Goal: Task Accomplishment & Management: Complete application form

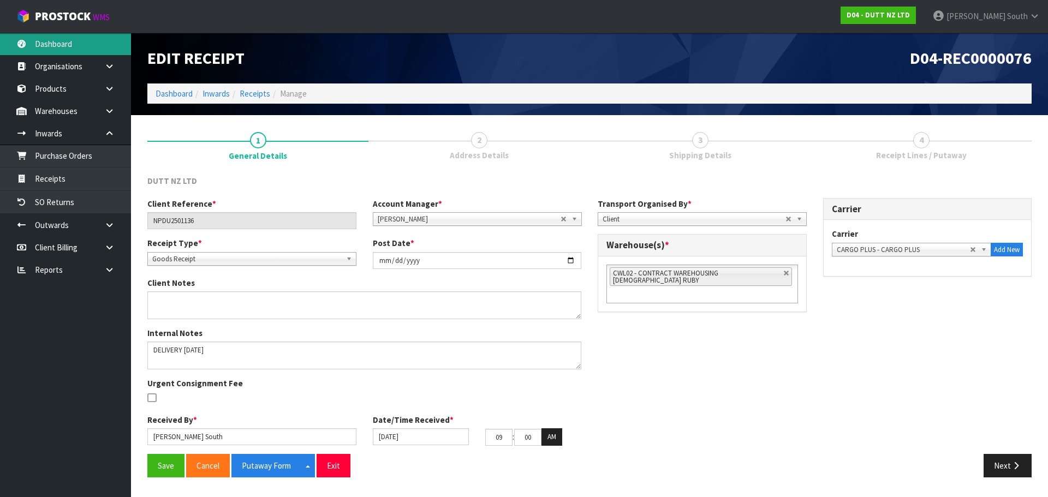
click at [87, 46] on link "Dashboard" at bounding box center [65, 44] width 131 height 22
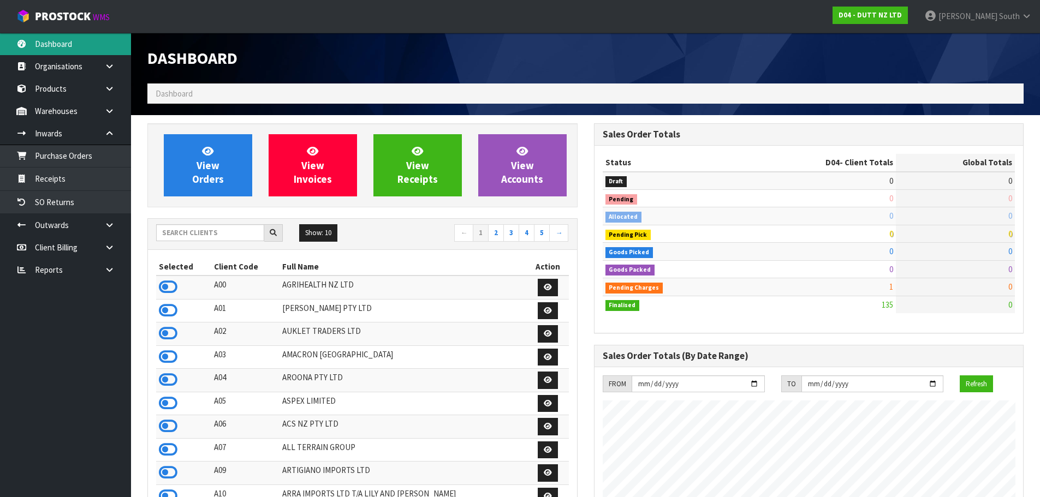
scroll to position [886, 446]
click at [190, 225] on input "text" at bounding box center [210, 232] width 108 height 17
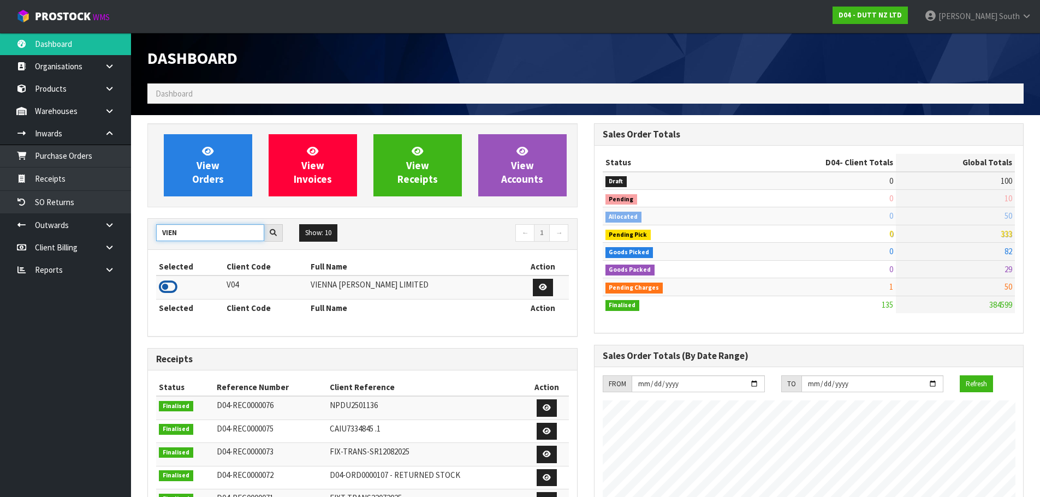
type input "VIEN"
click at [165, 282] on icon at bounding box center [168, 287] width 19 height 16
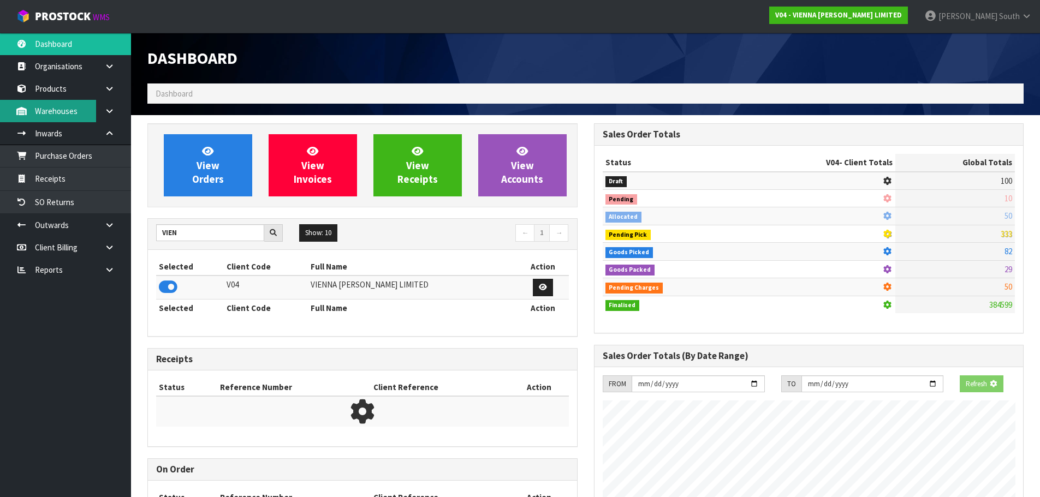
scroll to position [809, 446]
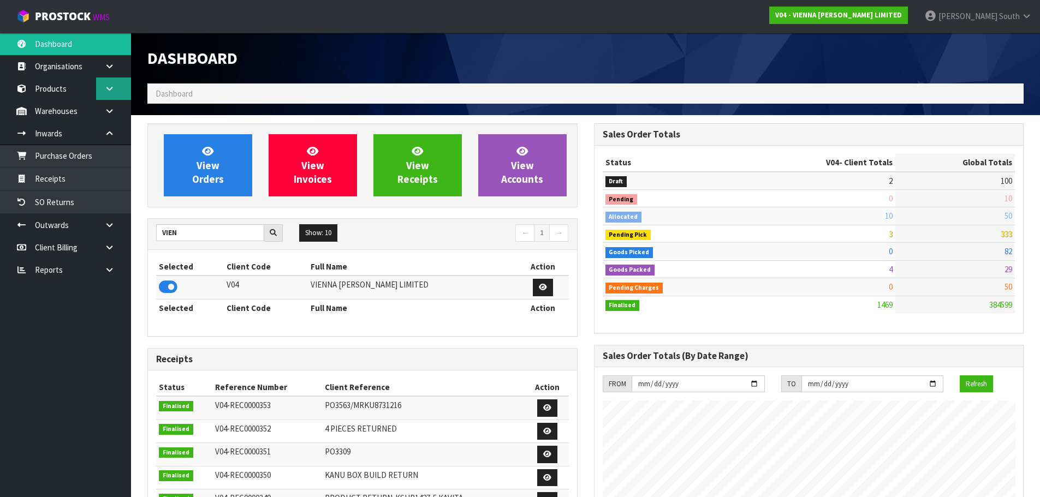
click at [111, 93] on link at bounding box center [113, 89] width 35 height 22
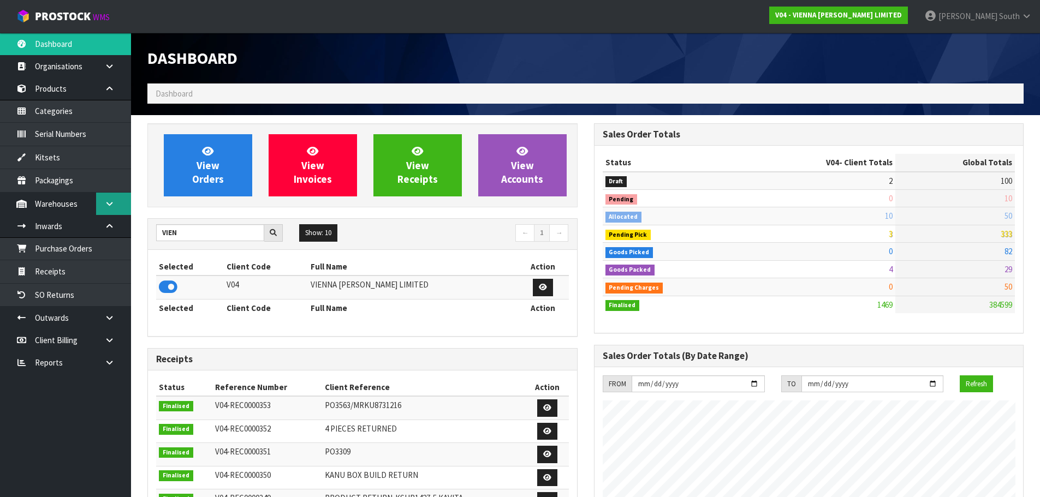
click at [110, 199] on link at bounding box center [113, 204] width 35 height 22
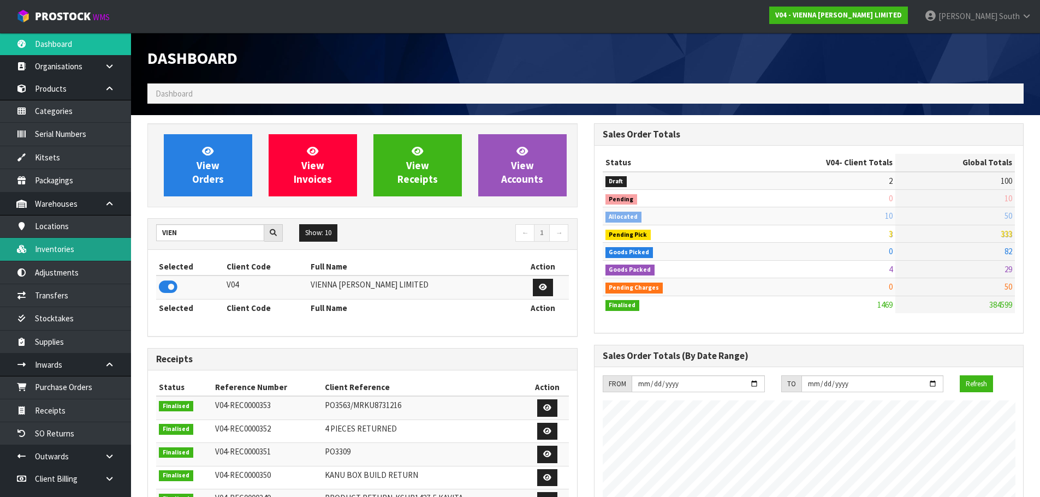
click at [58, 254] on link "Inventories" at bounding box center [65, 249] width 131 height 22
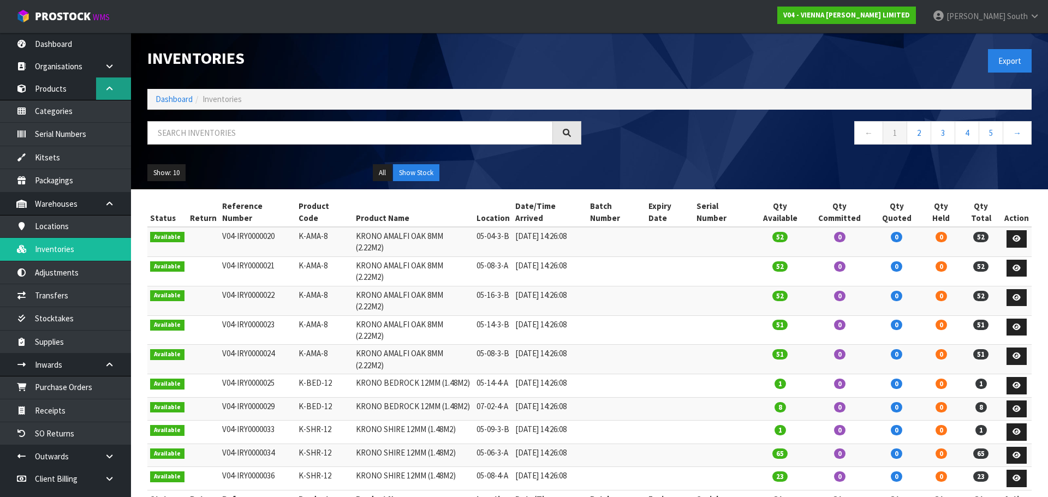
drag, startPoint x: 112, startPoint y: 85, endPoint x: 133, endPoint y: 98, distance: 24.8
click at [114, 85] on icon at bounding box center [109, 89] width 10 height 8
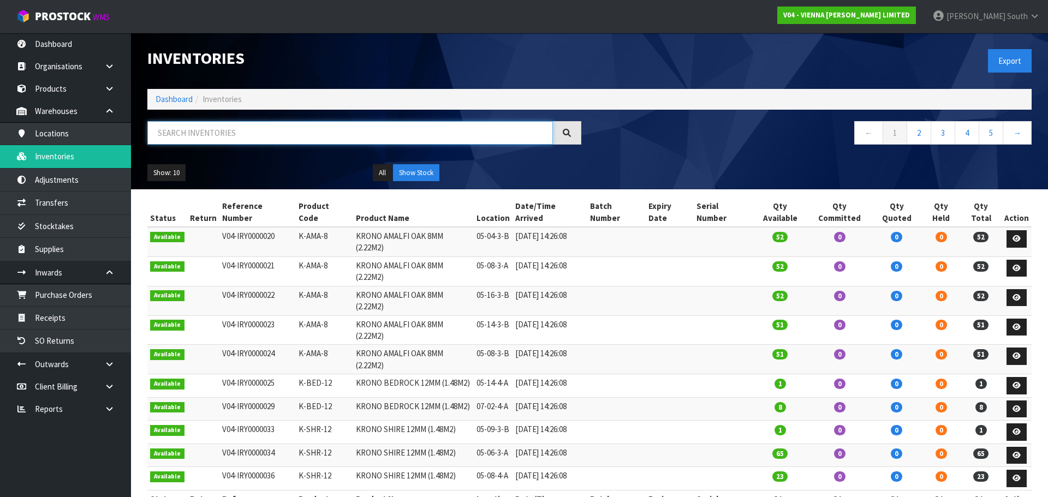
click at [173, 127] on input "text" at bounding box center [350, 132] width 406 height 23
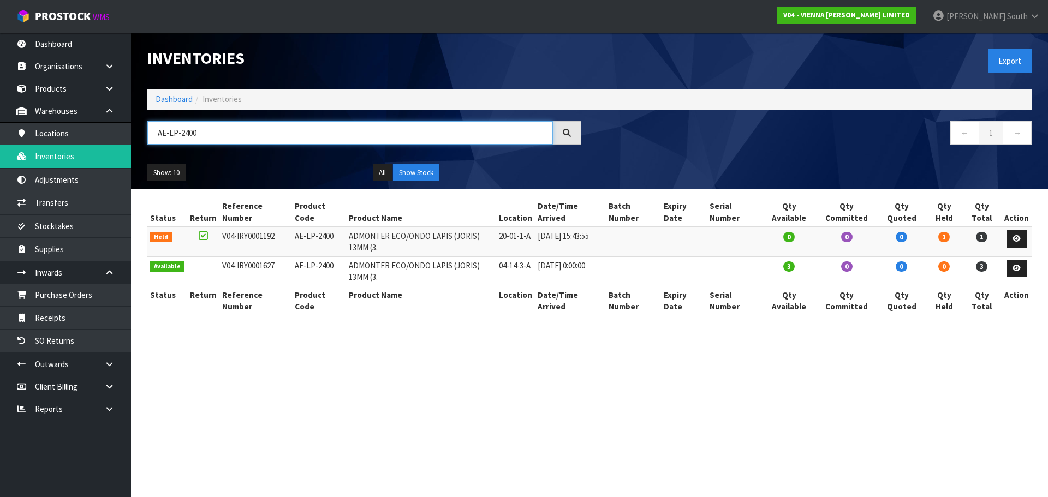
type input "AE-LP-2400"
click at [370, 344] on section "Inventories Export Dashboard Inventories AE-LP-2400 ← 1 → Show: 10 5 10 25 50 A…" at bounding box center [524, 248] width 1048 height 497
click at [426, 371] on section "Inventories Export Dashboard Inventories AE-LP-2400 ← 1 → Show: 10 5 10 25 50 A…" at bounding box center [524, 248] width 1048 height 497
click at [877, 394] on section "Inventories Export Dashboard Inventories AE-LP-2400 ← 1 → Show: 10 5 10 25 50 A…" at bounding box center [524, 248] width 1048 height 497
click at [401, 411] on section "Inventories Export Dashboard Inventories AE-LP-2400 ← 1 → Show: 10 5 10 25 50 A…" at bounding box center [524, 248] width 1048 height 497
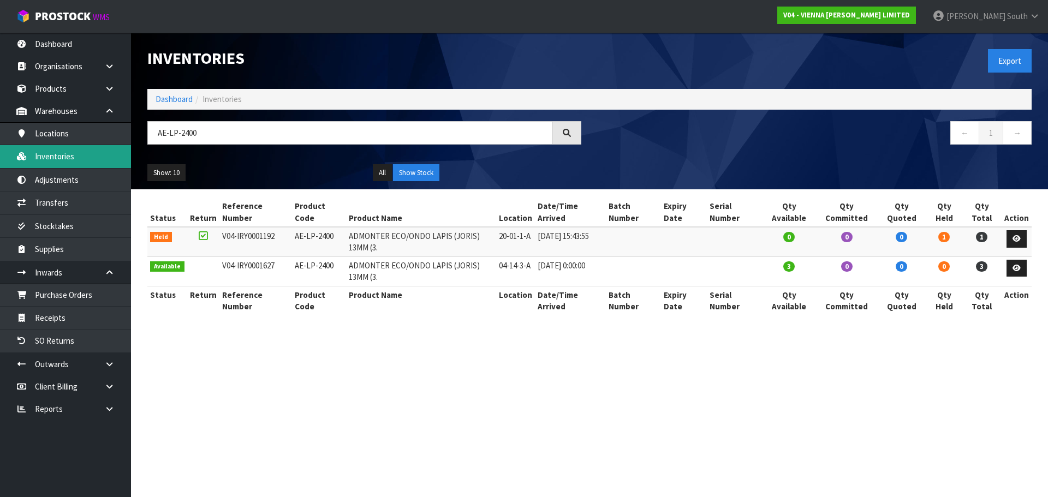
click at [80, 155] on link "Inventories" at bounding box center [65, 156] width 131 height 22
click at [162, 98] on link "Dashboard" at bounding box center [174, 99] width 37 height 10
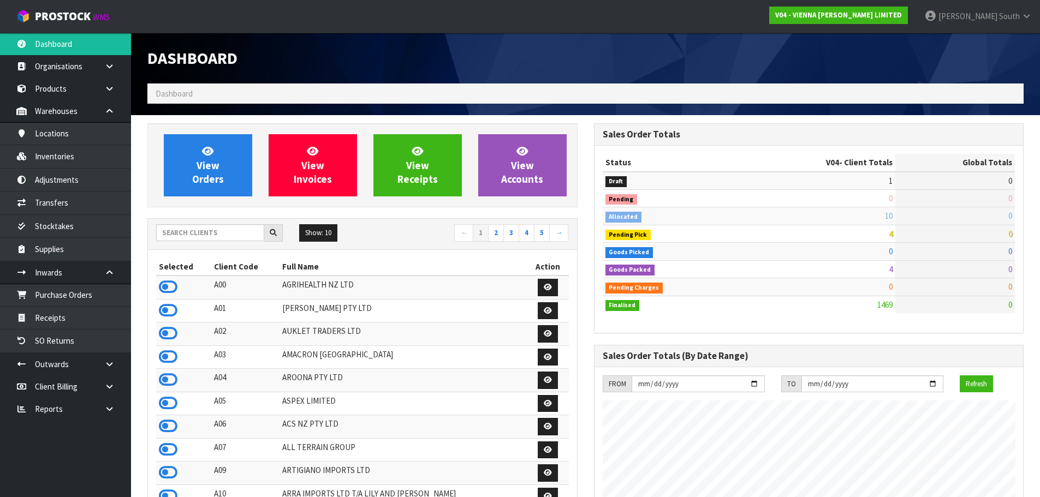
scroll to position [809, 446]
click at [194, 232] on input "text" at bounding box center [210, 232] width 108 height 17
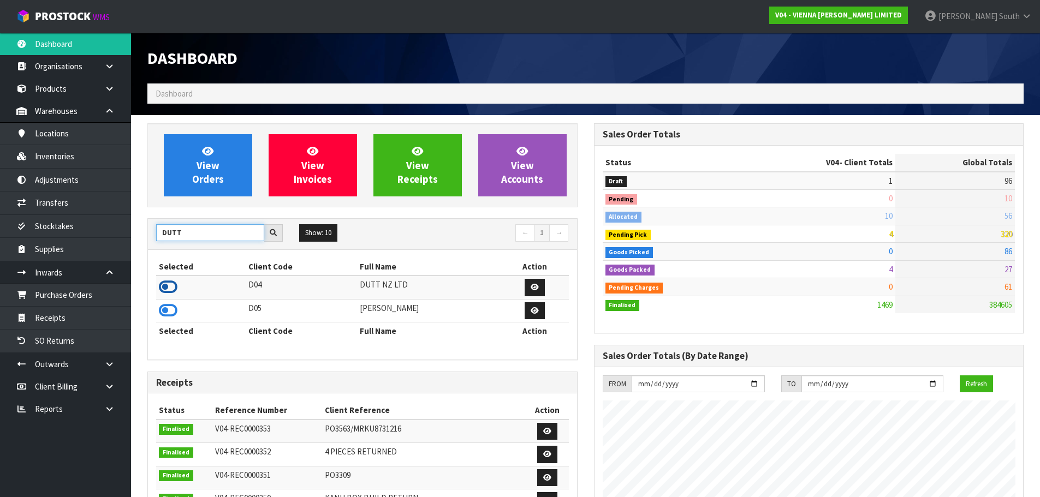
type input "DUTT"
click at [162, 287] on icon at bounding box center [168, 287] width 19 height 16
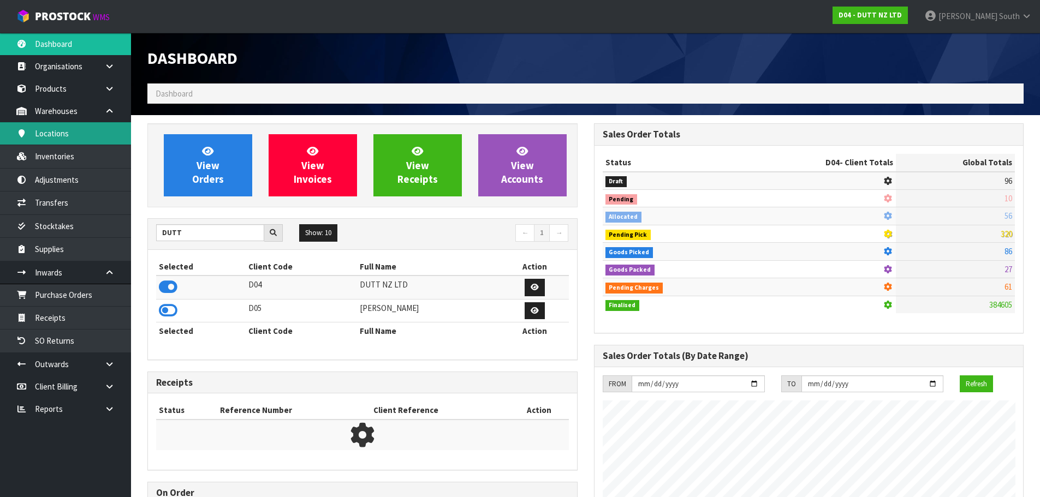
scroll to position [909, 446]
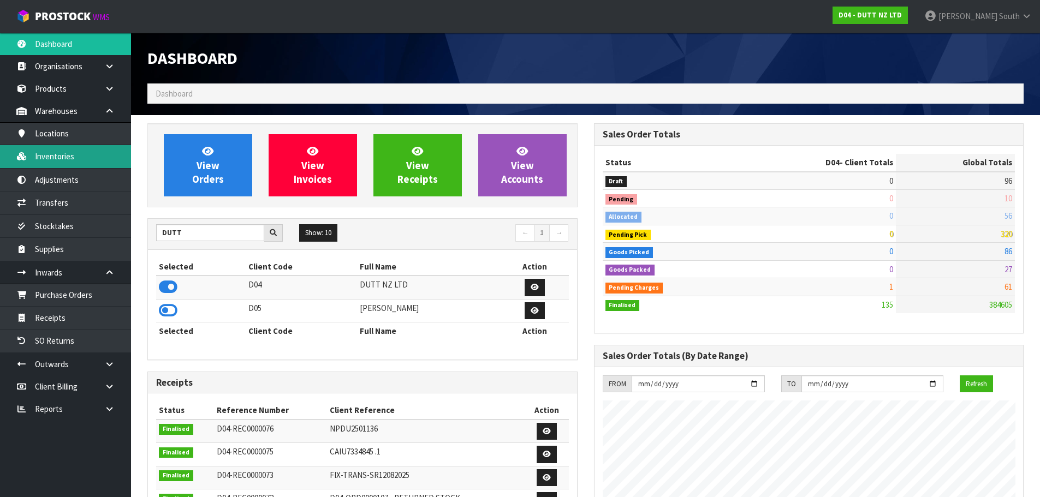
click at [76, 149] on link "Inventories" at bounding box center [65, 156] width 131 height 22
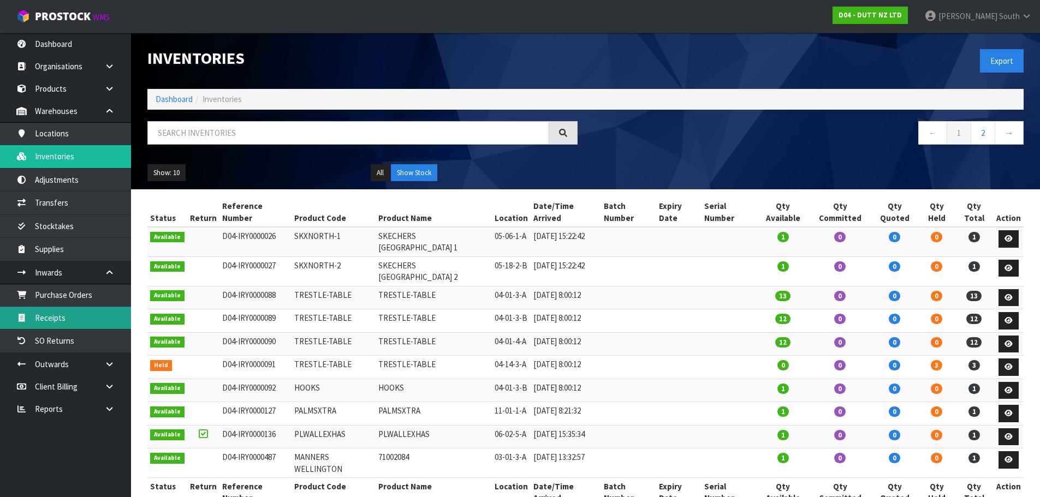
click at [51, 321] on link "Receipts" at bounding box center [65, 318] width 131 height 22
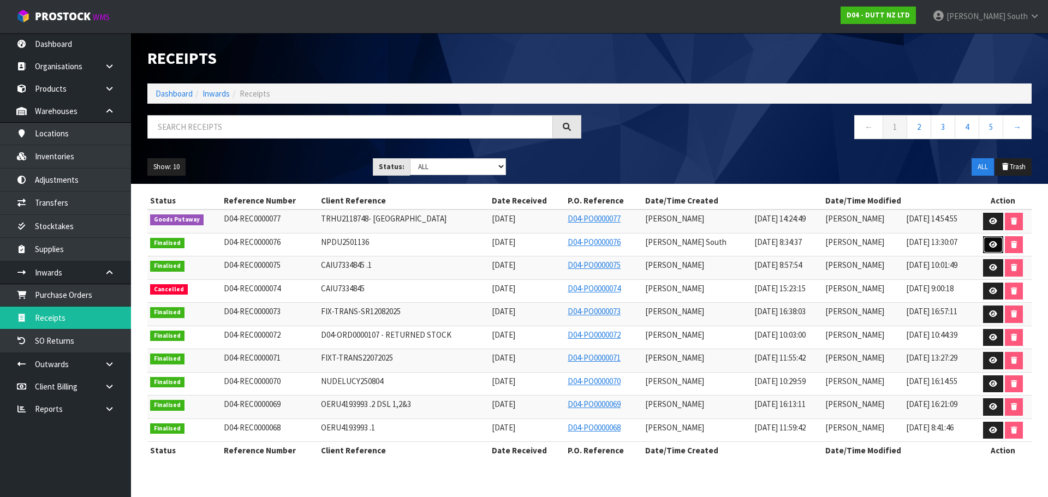
click at [990, 243] on icon at bounding box center [993, 244] width 8 height 7
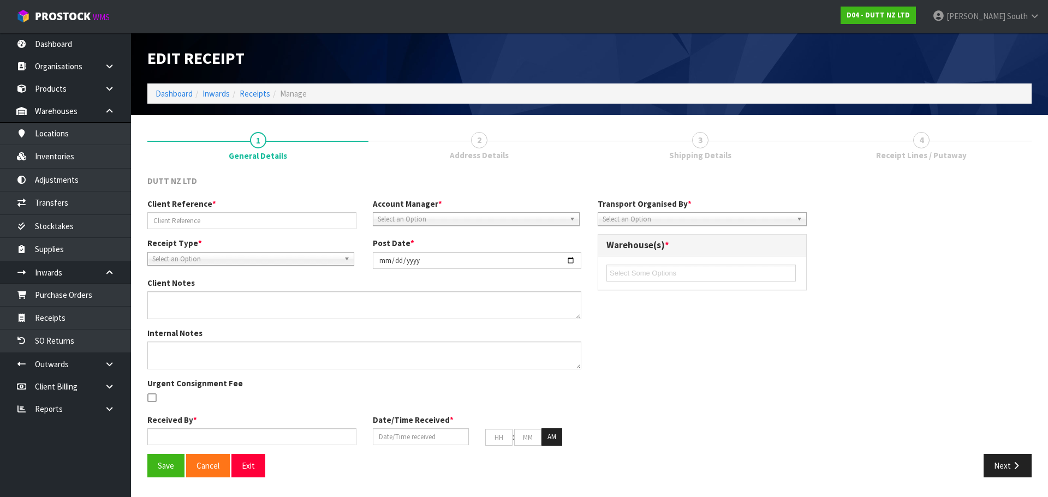
type input "NPDU2501136"
type input "[DATE]"
type textarea "DELIVERY [DATE]"
type input "[PERSON_NAME] South"
type input "[DATE]"
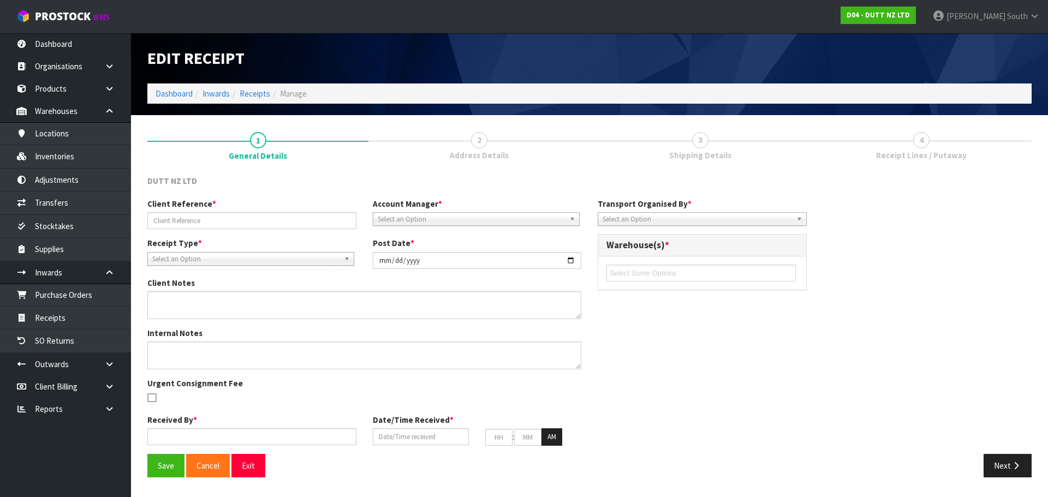
type input "09"
type input "00"
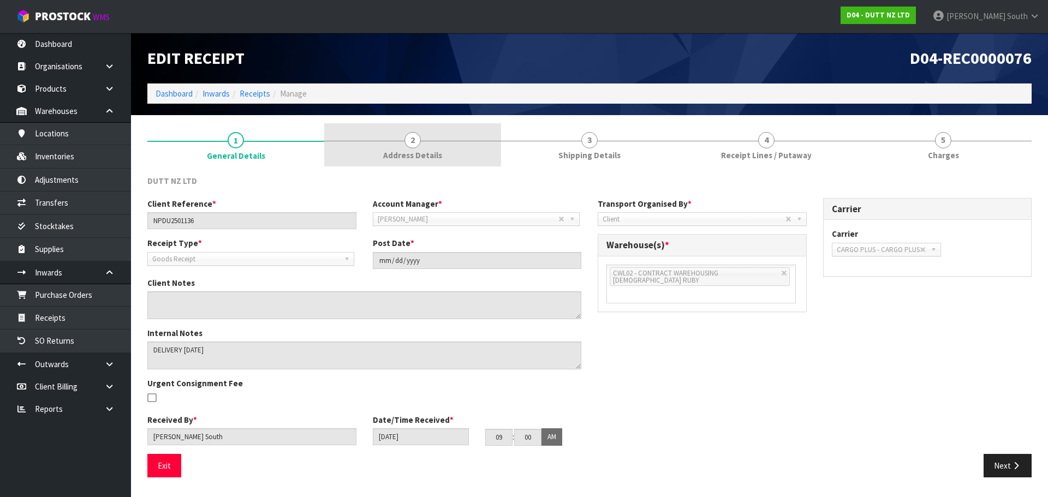
click at [473, 155] on link "2 Address Details" at bounding box center [412, 144] width 177 height 43
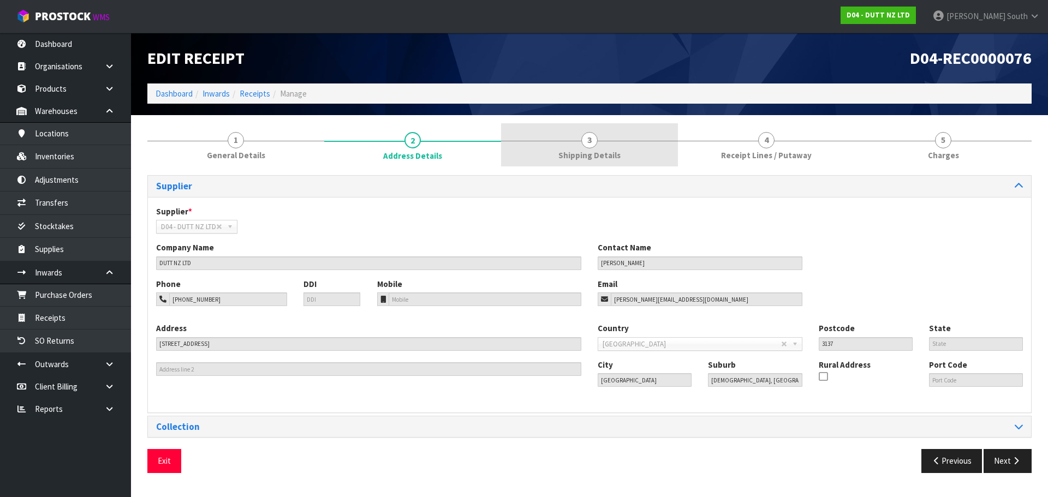
click at [629, 147] on link "3 Shipping Details" at bounding box center [589, 144] width 177 height 43
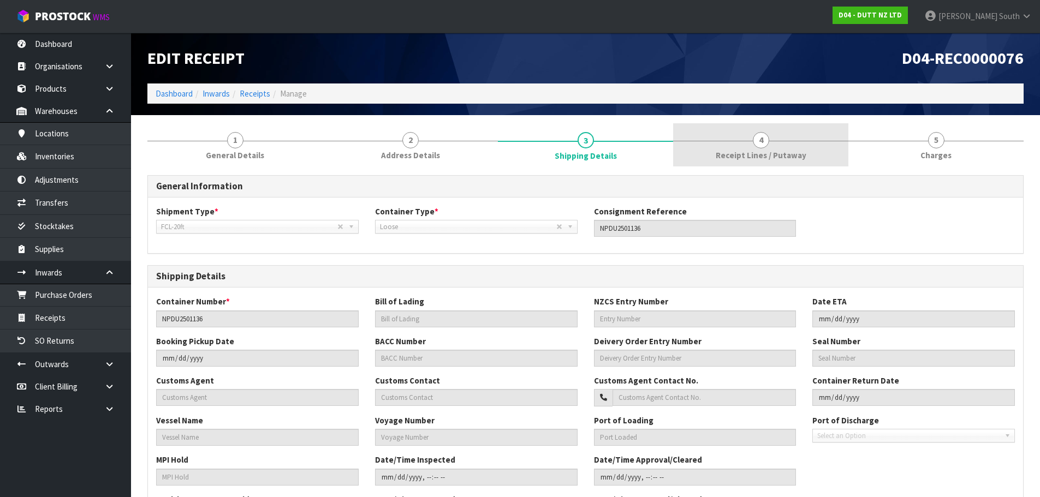
click at [716, 147] on link "4 Receipt Lines / Putaway" at bounding box center [760, 144] width 175 height 43
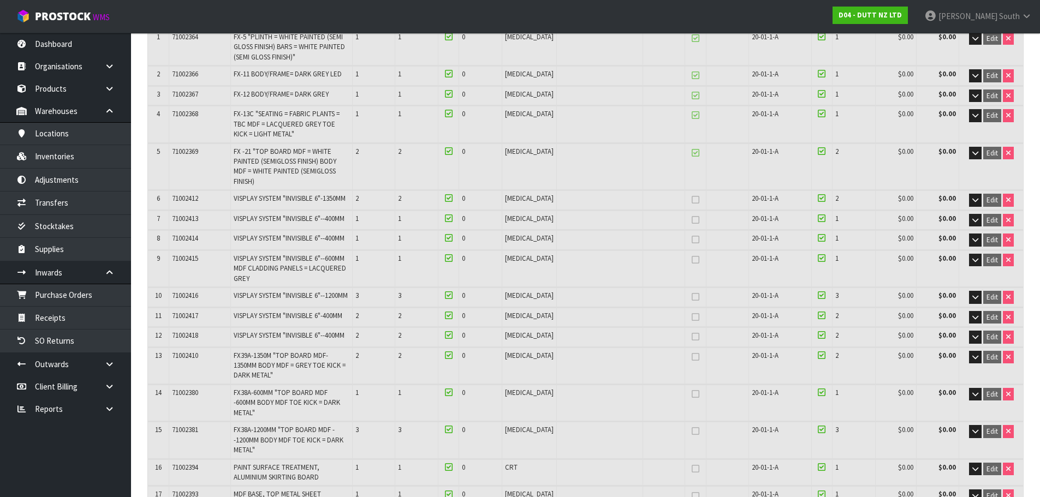
scroll to position [55, 0]
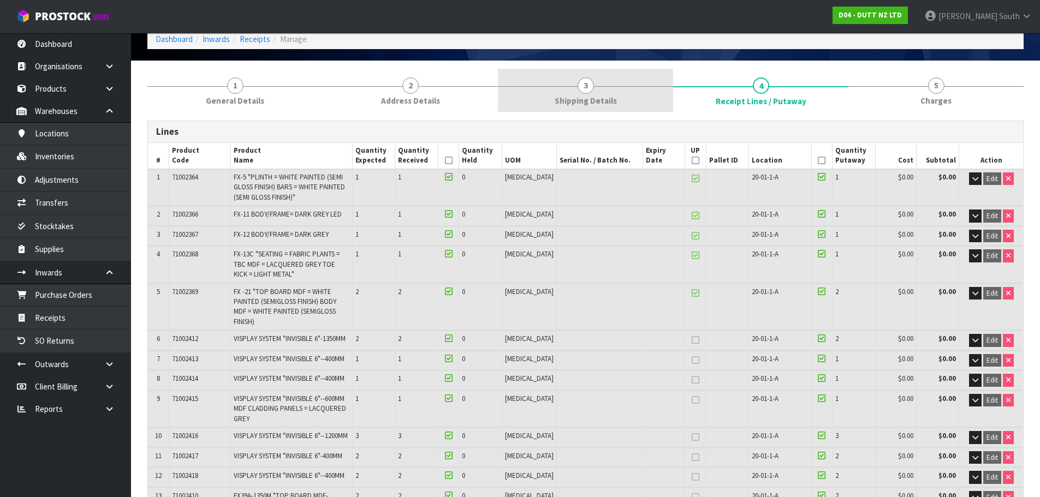
click at [641, 109] on link "3 Shipping Details" at bounding box center [585, 90] width 175 height 43
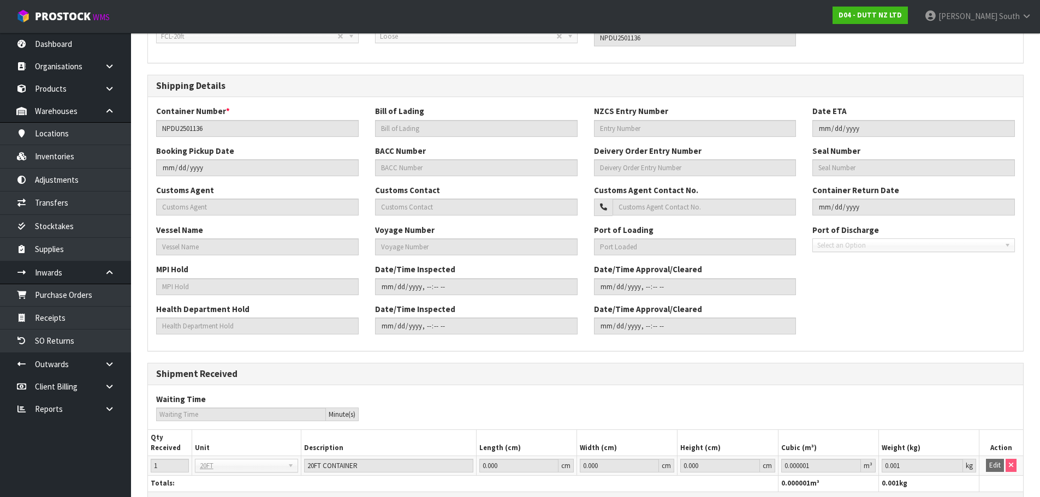
scroll to position [0, 0]
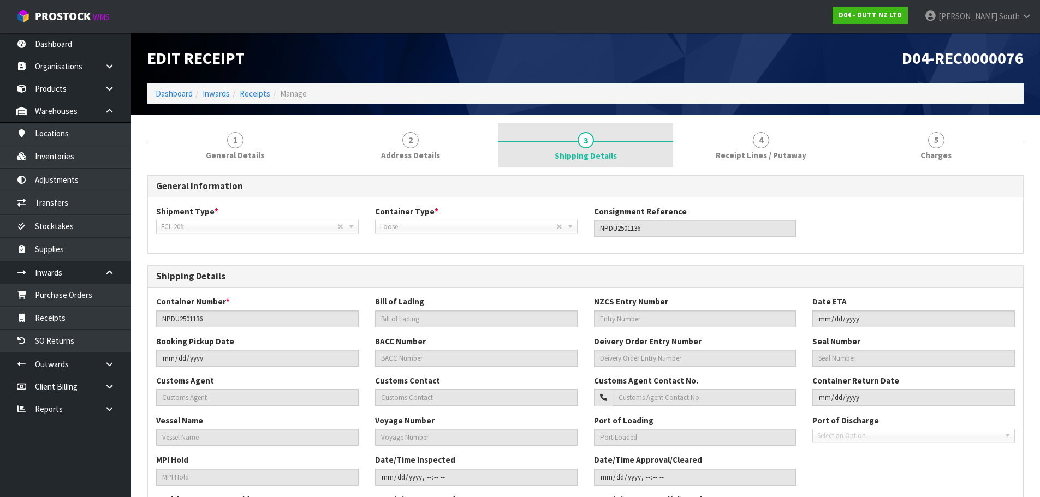
drag, startPoint x: 663, startPoint y: 130, endPoint x: 675, endPoint y: 129, distance: 11.5
click at [664, 130] on link "3 Shipping Details" at bounding box center [585, 145] width 175 height 44
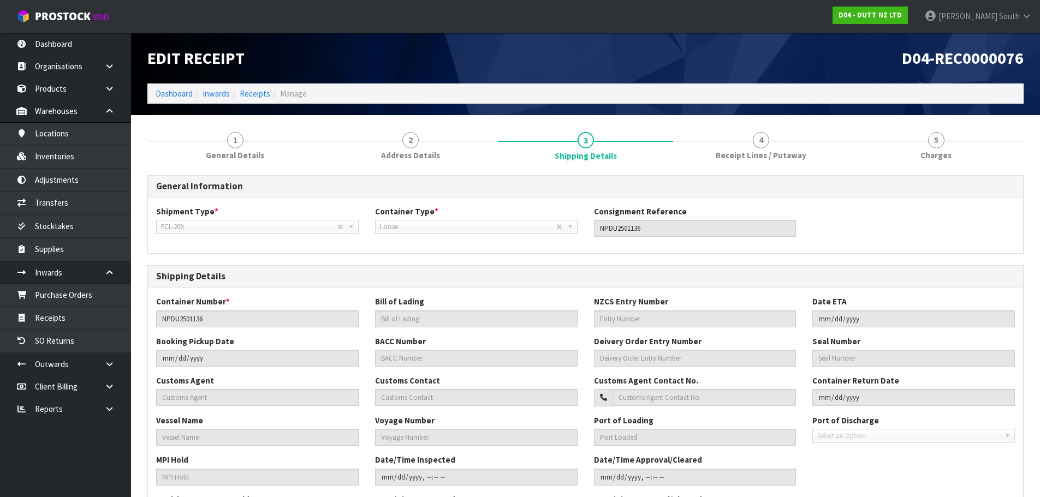
click at [723, 130] on link "4 Receipt Lines / Putaway" at bounding box center [760, 144] width 175 height 43
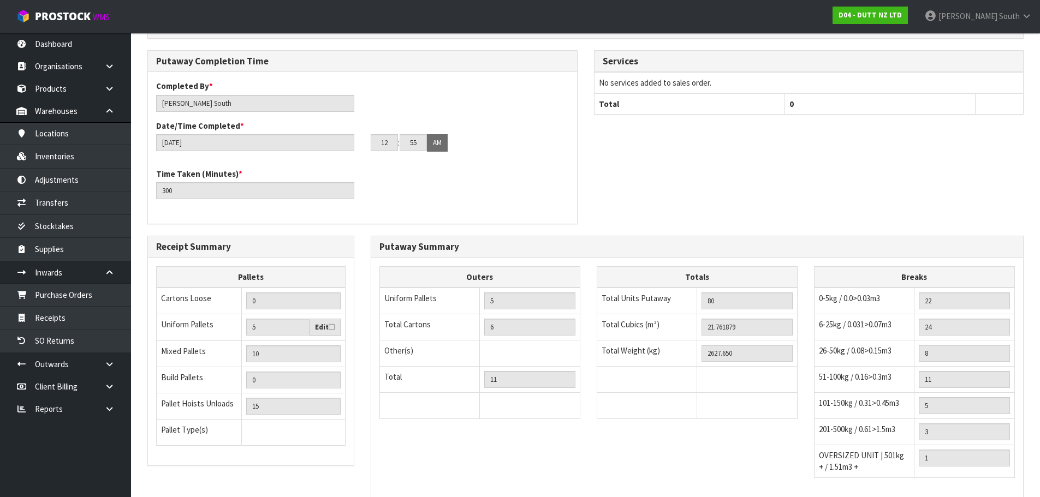
scroll to position [1076, 0]
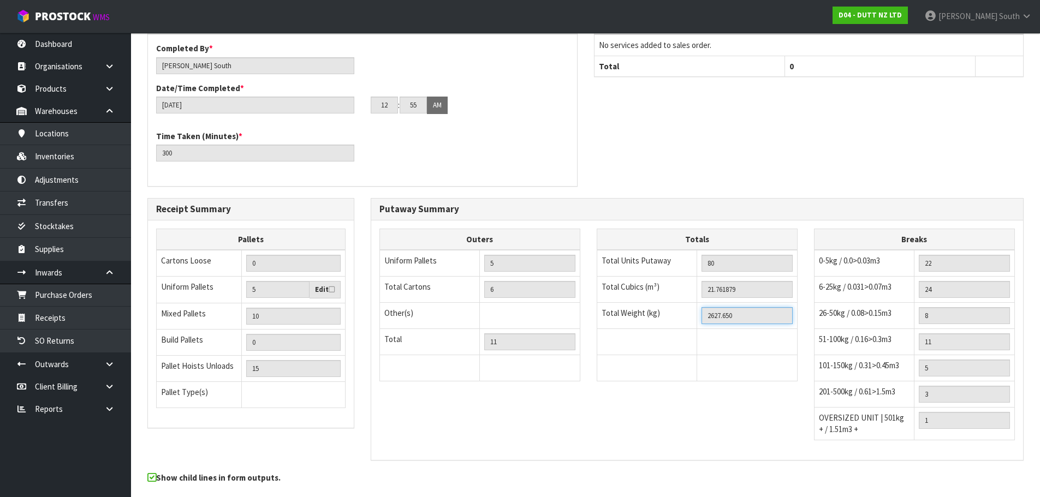
drag, startPoint x: 759, startPoint y: 280, endPoint x: 695, endPoint y: 288, distance: 64.9
click at [695, 303] on tr "Total Weight (kg) 2627.650" at bounding box center [697, 316] width 200 height 26
click at [782, 281] on input "21.761879" at bounding box center [747, 289] width 91 height 17
drag, startPoint x: 782, startPoint y: 250, endPoint x: 703, endPoint y: 255, distance: 79.4
click at [703, 281] on input "21.761879" at bounding box center [747, 289] width 91 height 17
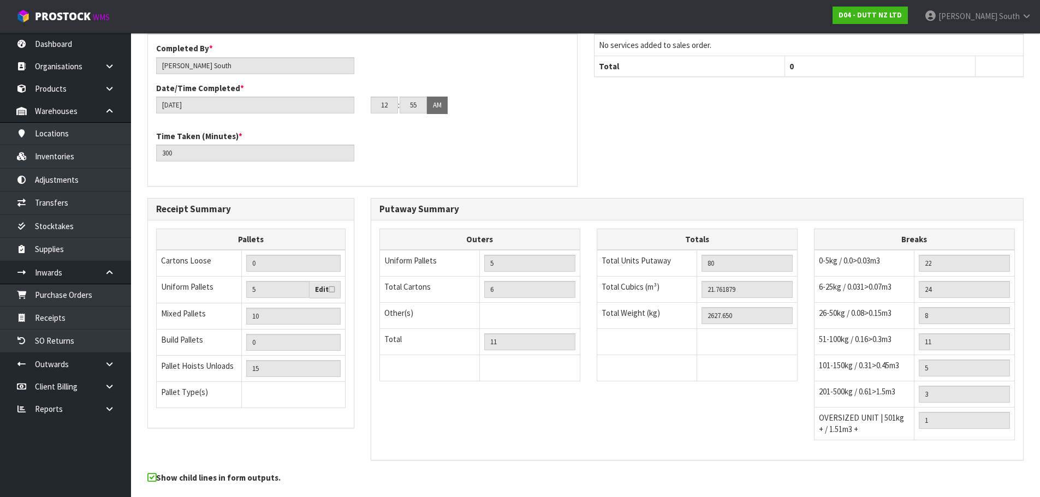
click at [662, 199] on div "Putaway Summary" at bounding box center [697, 210] width 652 height 22
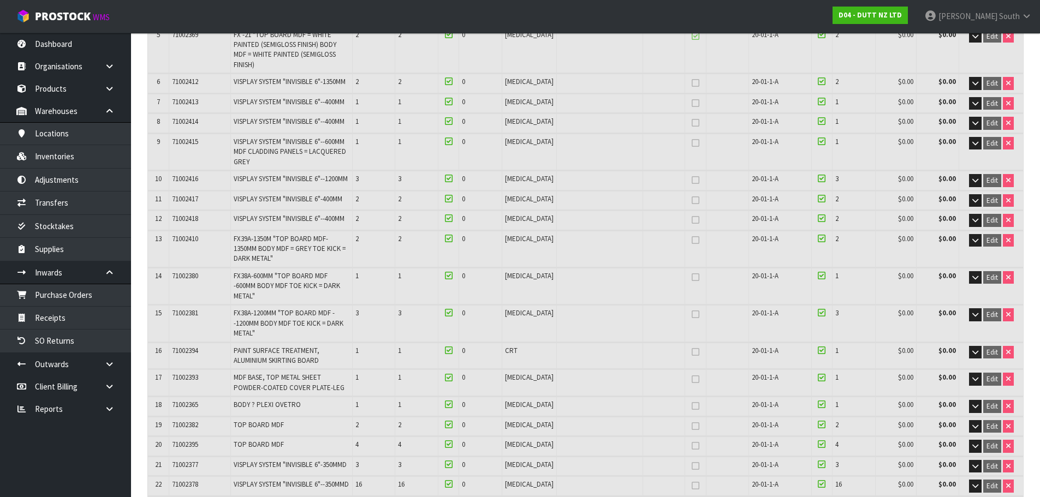
scroll to position [311, 0]
click at [31, 160] on link "Inventories" at bounding box center [65, 156] width 131 height 22
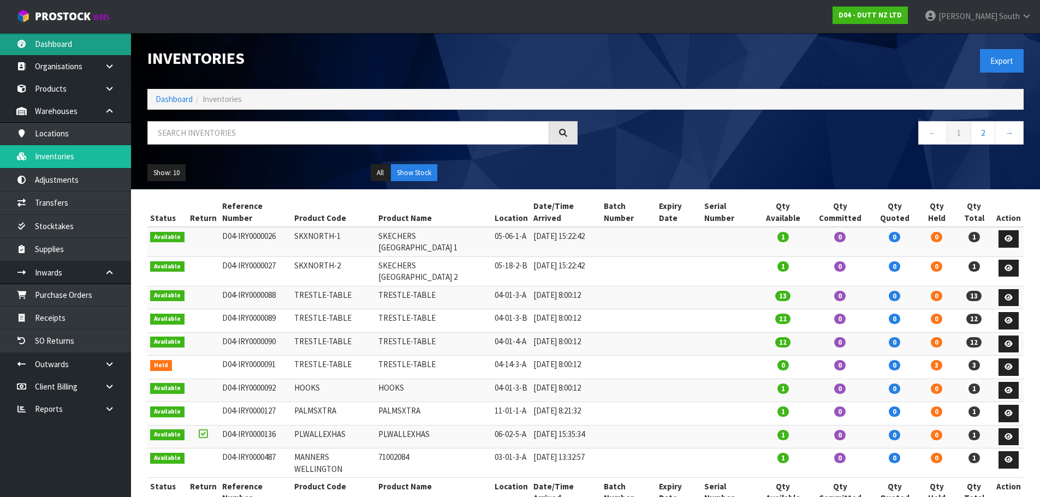
click at [86, 44] on link "Dashboard" at bounding box center [65, 44] width 131 height 22
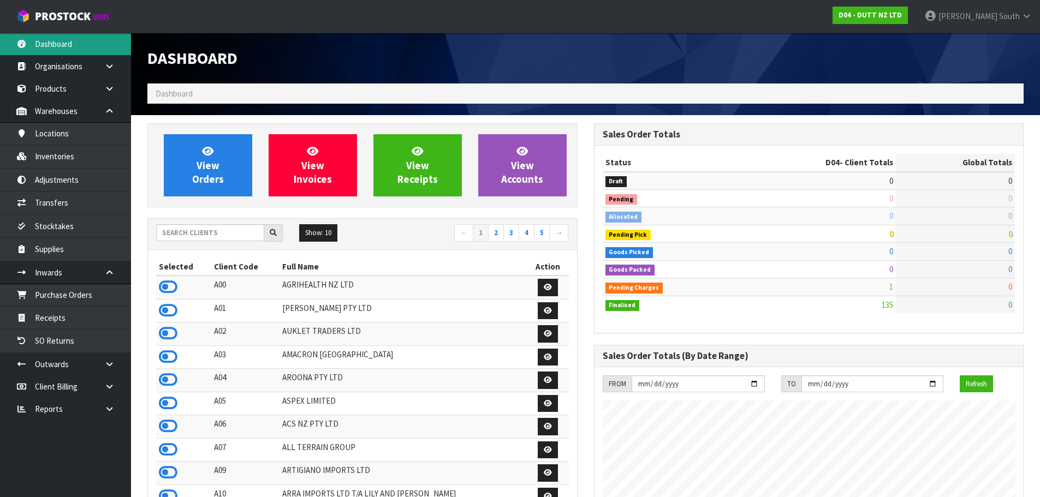
scroll to position [897, 446]
click at [377, 79] on div "Dashboard" at bounding box center [362, 58] width 447 height 51
